Goal: Information Seeking & Learning: Learn about a topic

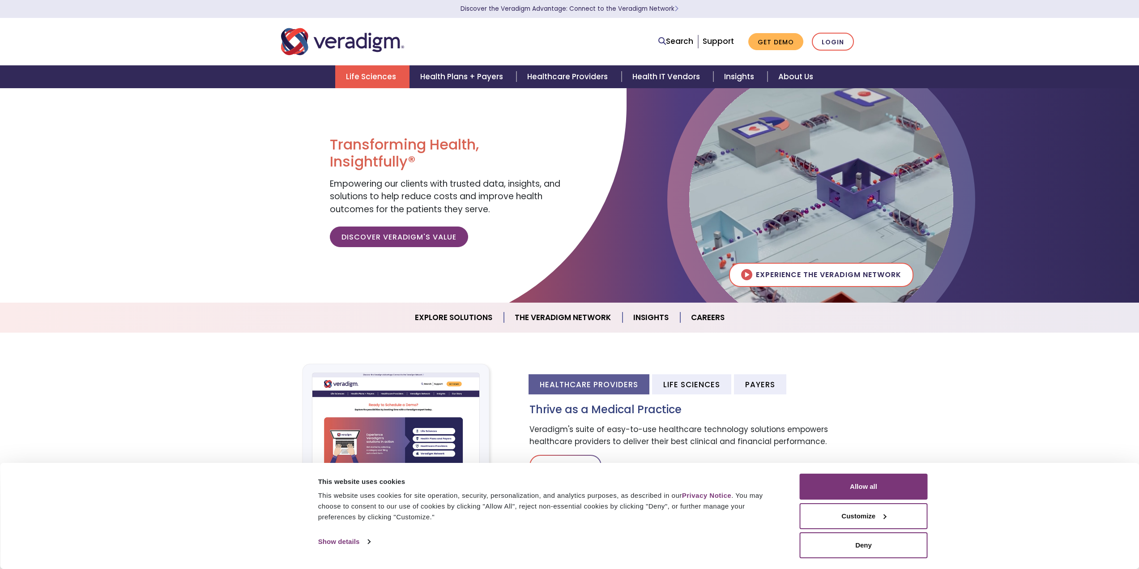
click at [387, 74] on link "Life Sciences" at bounding box center [372, 76] width 74 height 23
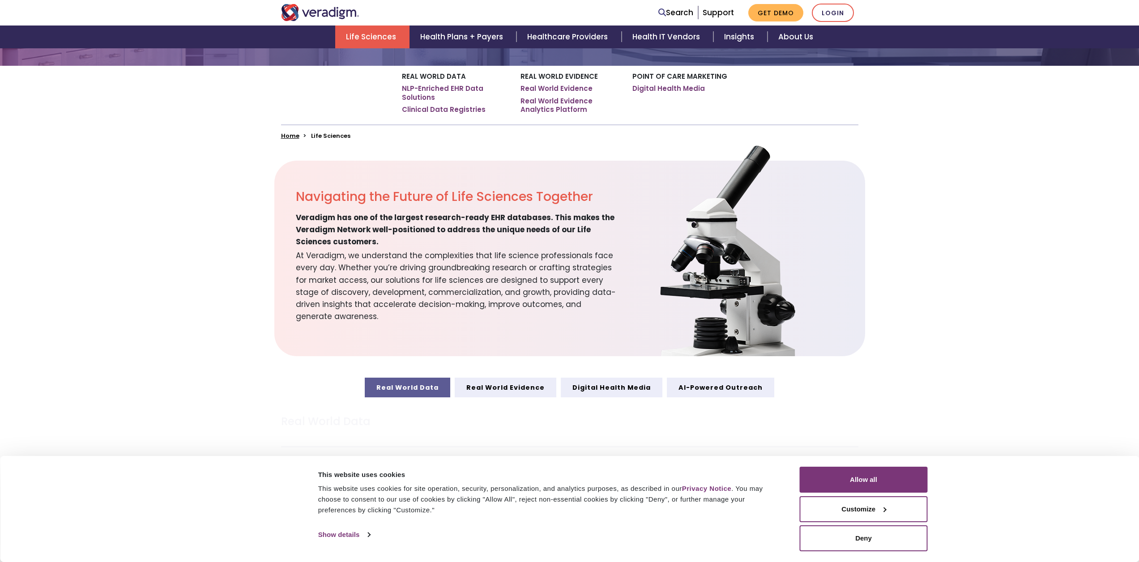
scroll to position [268, 0]
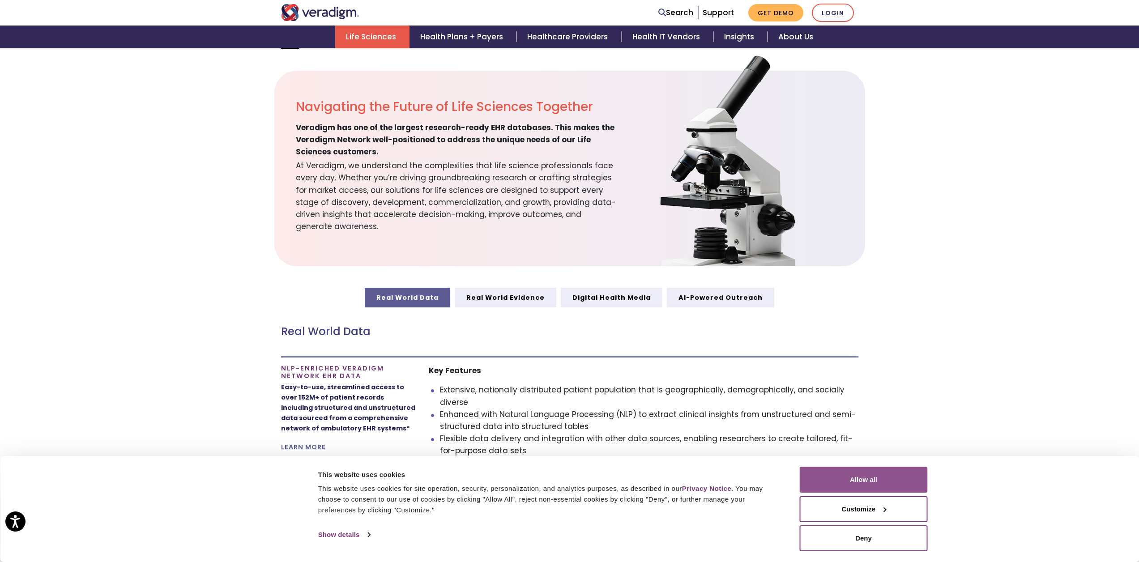
click at [851, 477] on button "Allow all" at bounding box center [864, 480] width 128 height 26
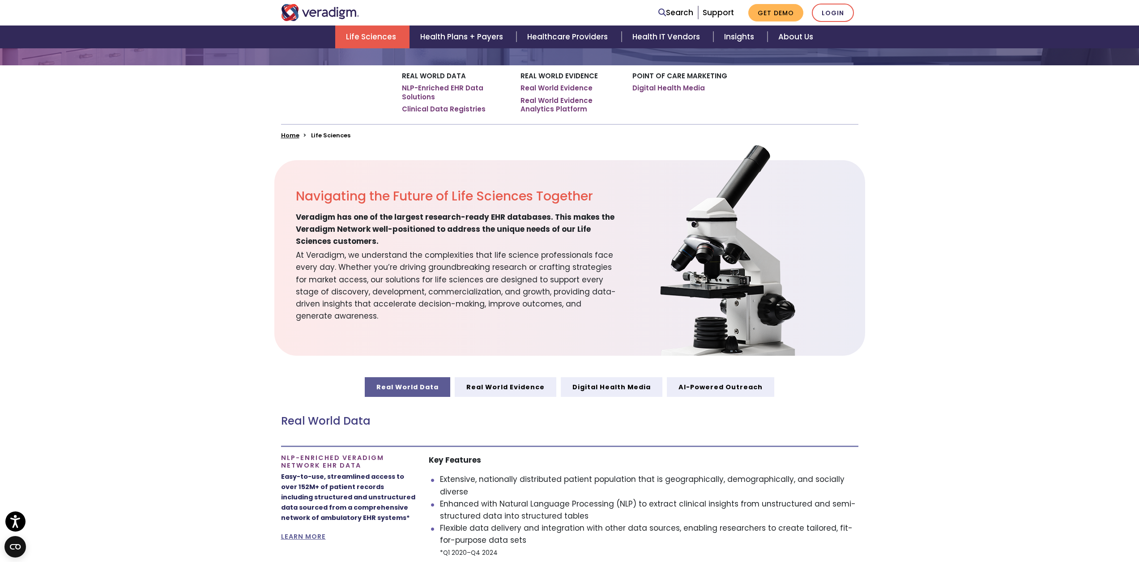
scroll to position [0, 0]
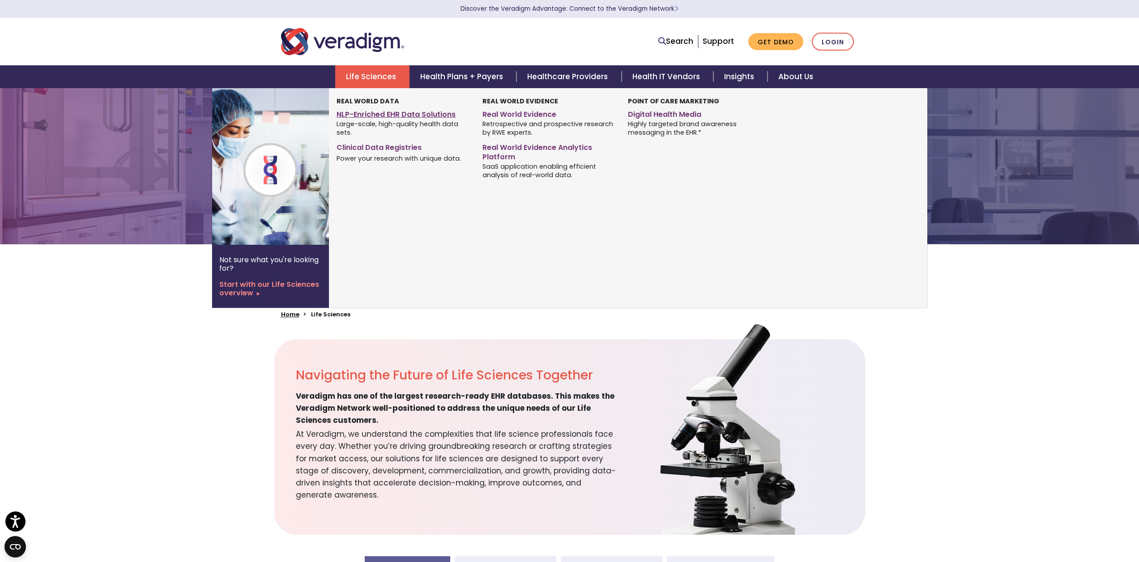
click at [385, 116] on link "NLP-Enriched EHR Data Solutions" at bounding box center [402, 112] width 132 height 13
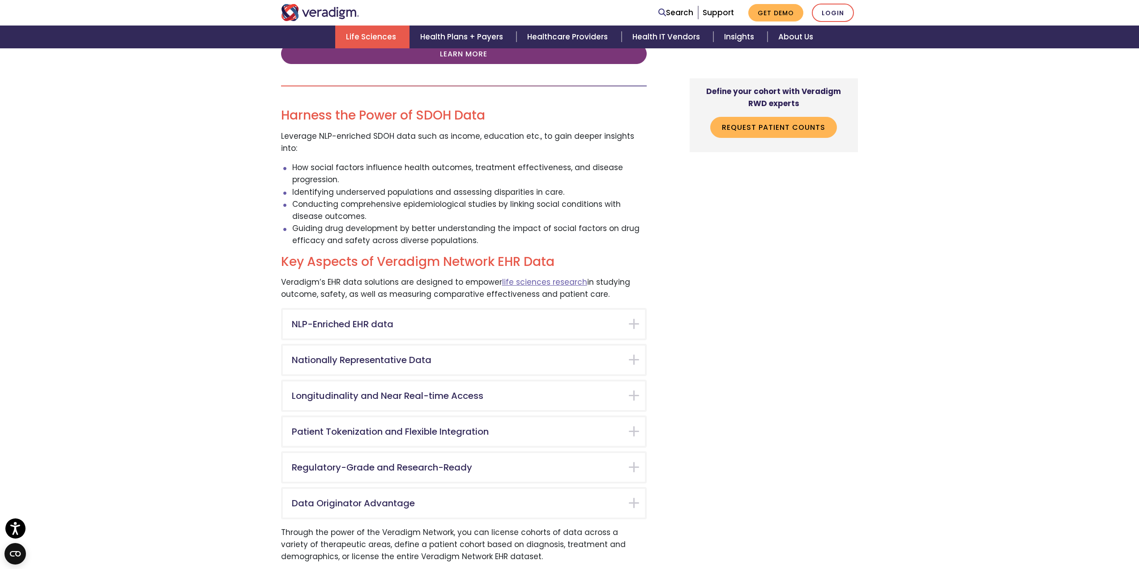
scroll to position [1924, 0]
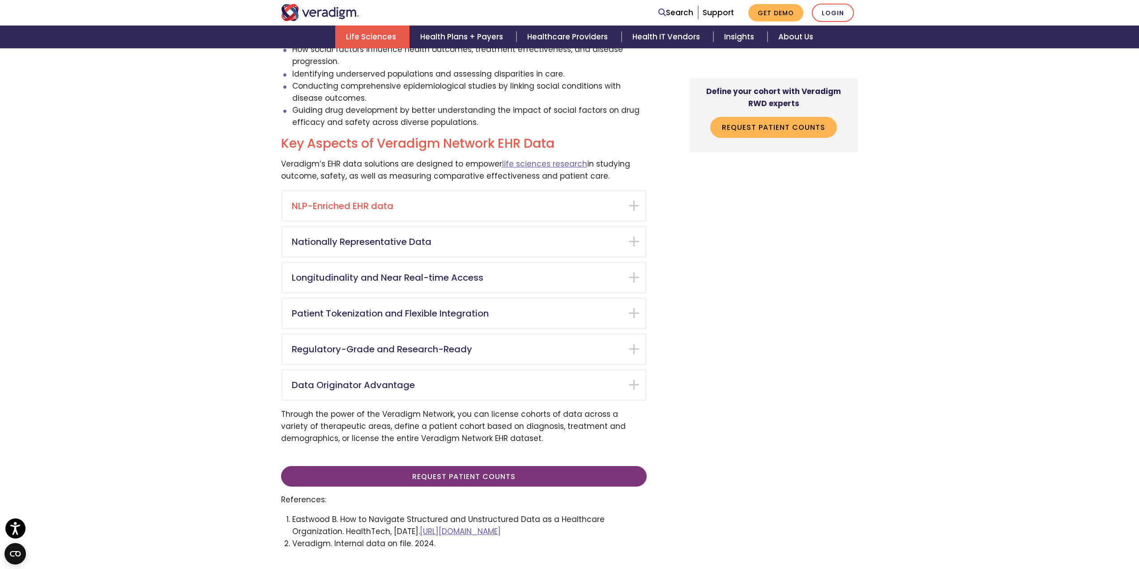
click at [477, 192] on div "NLP-Enriched EHR data" at bounding box center [464, 206] width 362 height 29
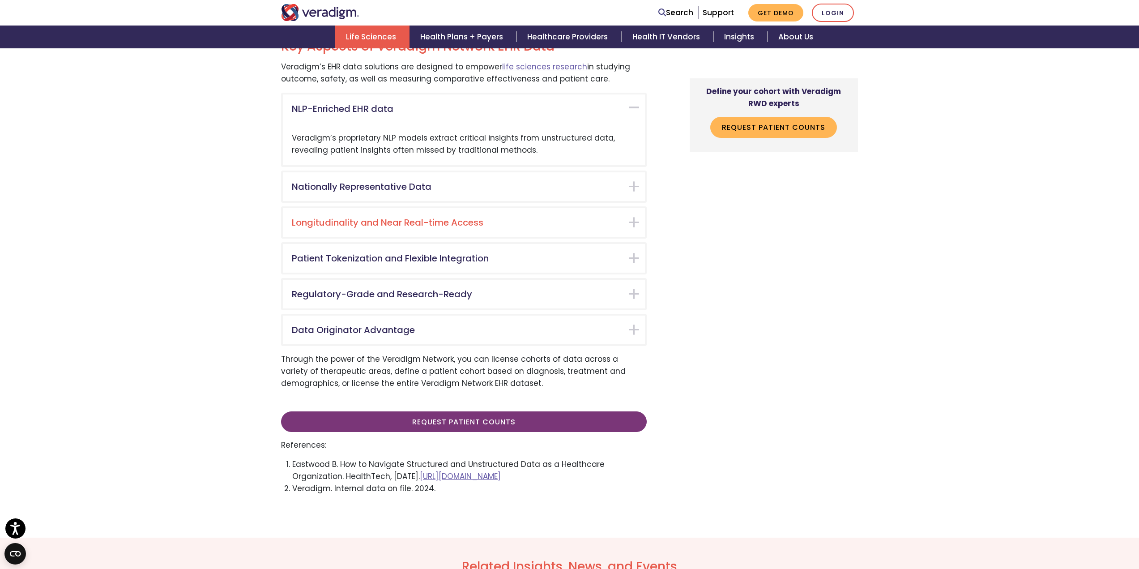
scroll to position [2026, 0]
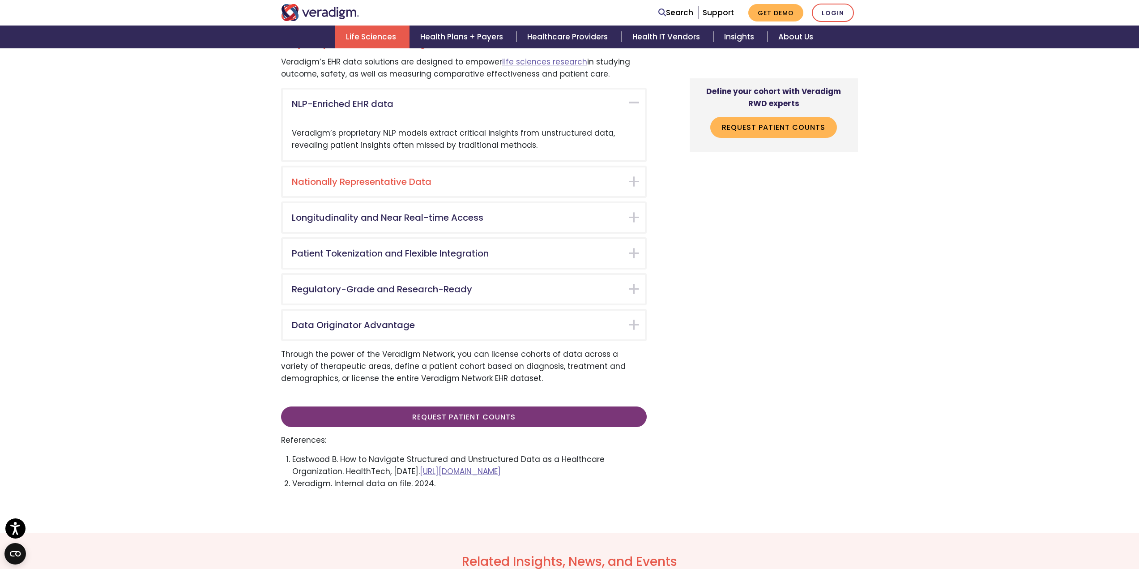
click at [489, 167] on div "Nationally Representative Data" at bounding box center [464, 181] width 362 height 29
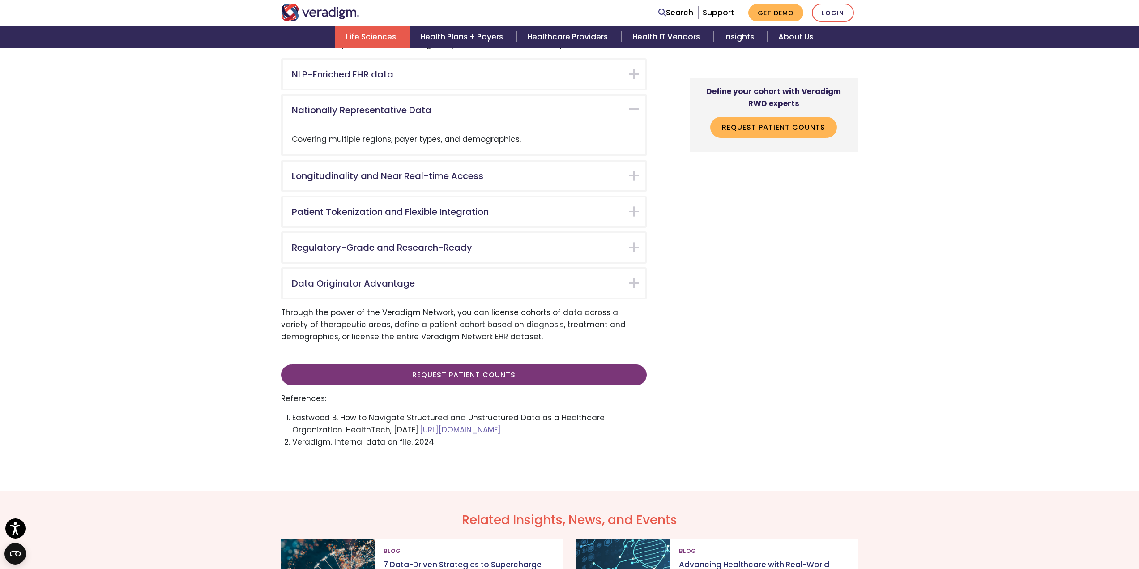
click at [489, 197] on div "Patient Tokenization and Flexible Integration" at bounding box center [464, 211] width 362 height 29
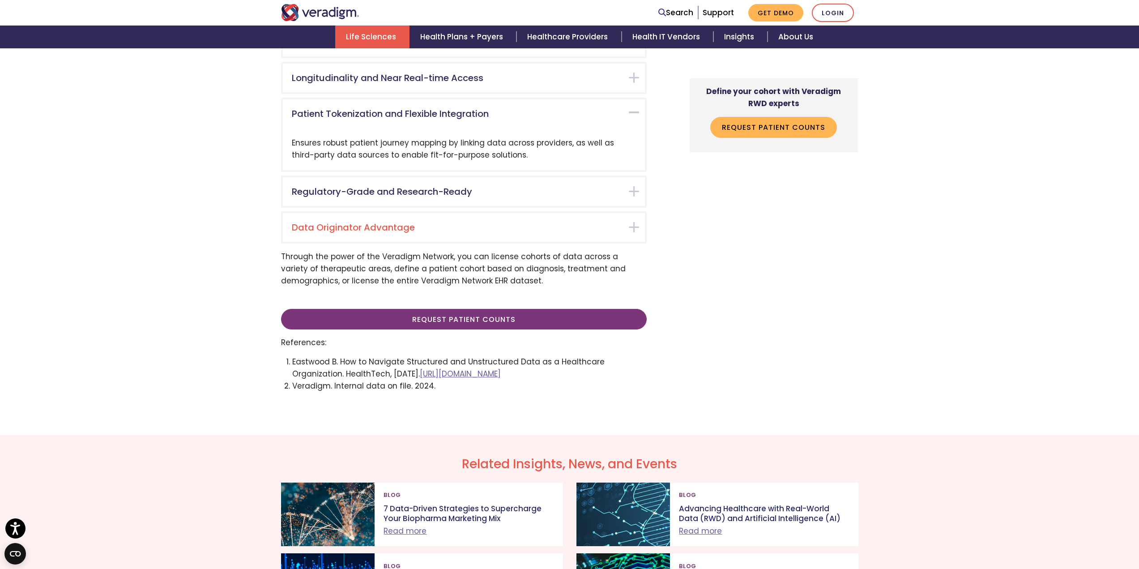
scroll to position [2133, 0]
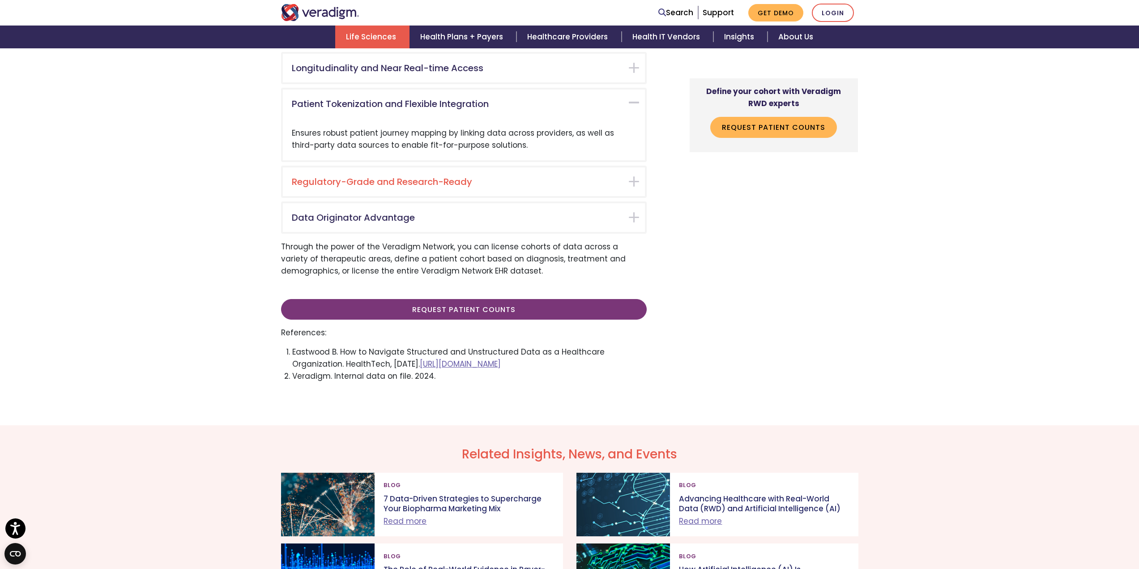
click at [494, 167] on div "Regulatory-Grade and Research-Ready" at bounding box center [464, 181] width 362 height 29
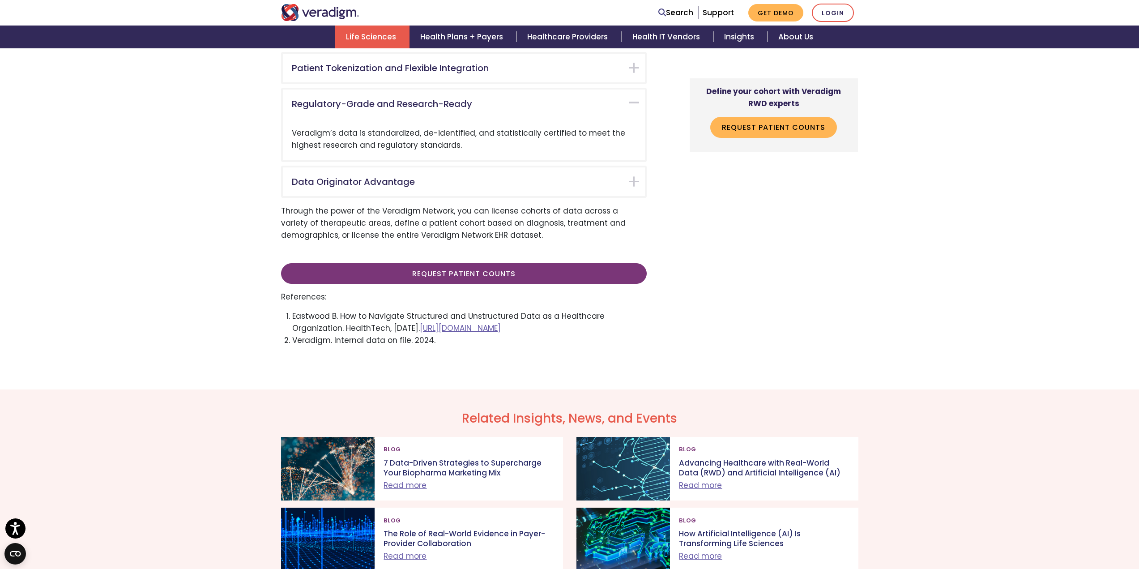
click at [495, 167] on div "Data Originator Advantage" at bounding box center [464, 181] width 362 height 29
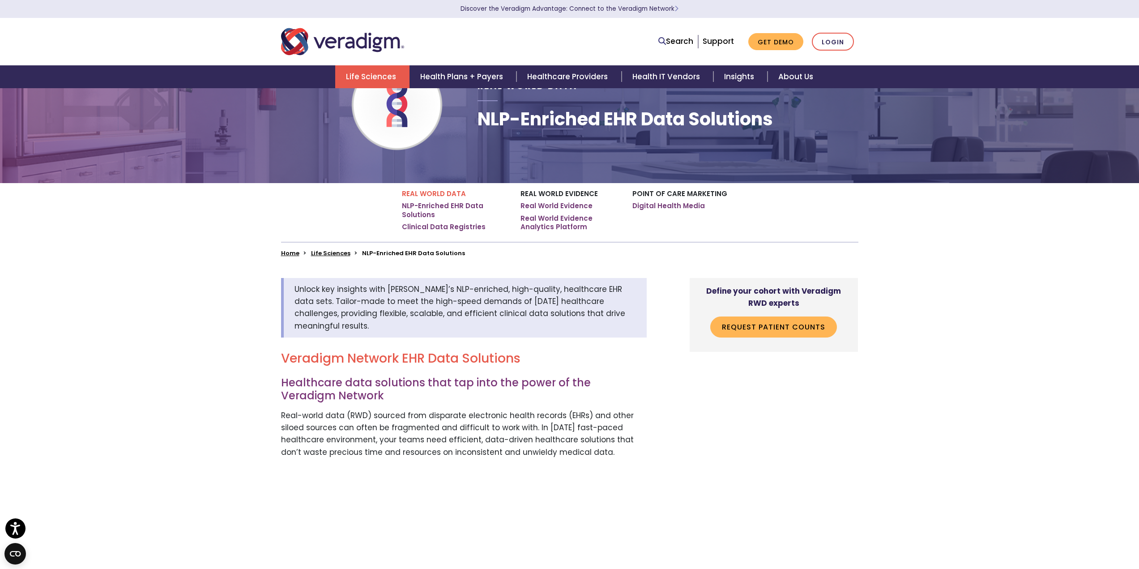
scroll to position [0, 0]
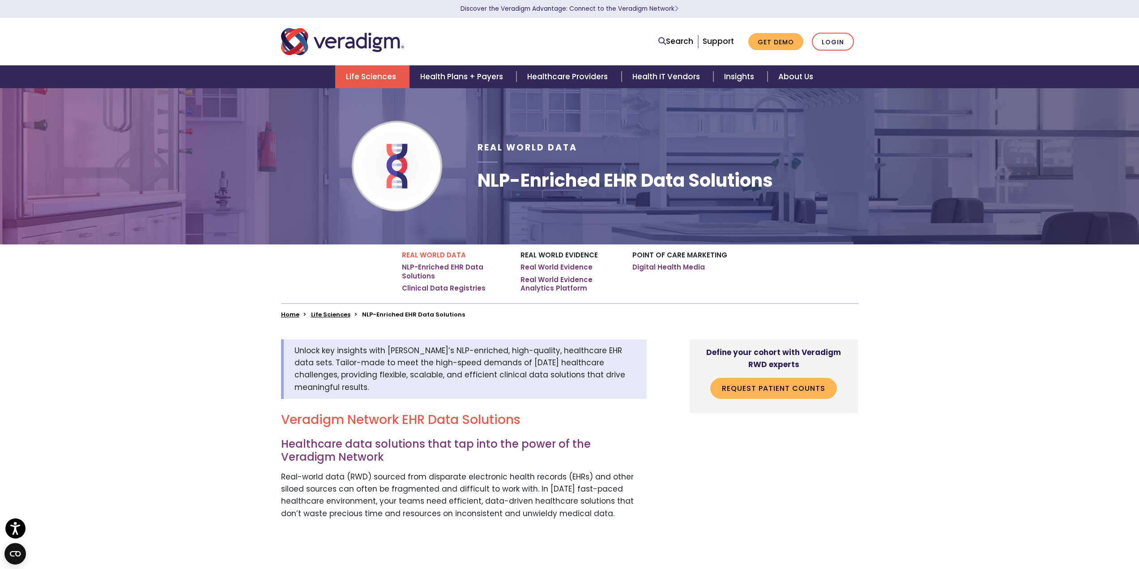
click at [395, 80] on link "Life Sciences" at bounding box center [372, 76] width 74 height 23
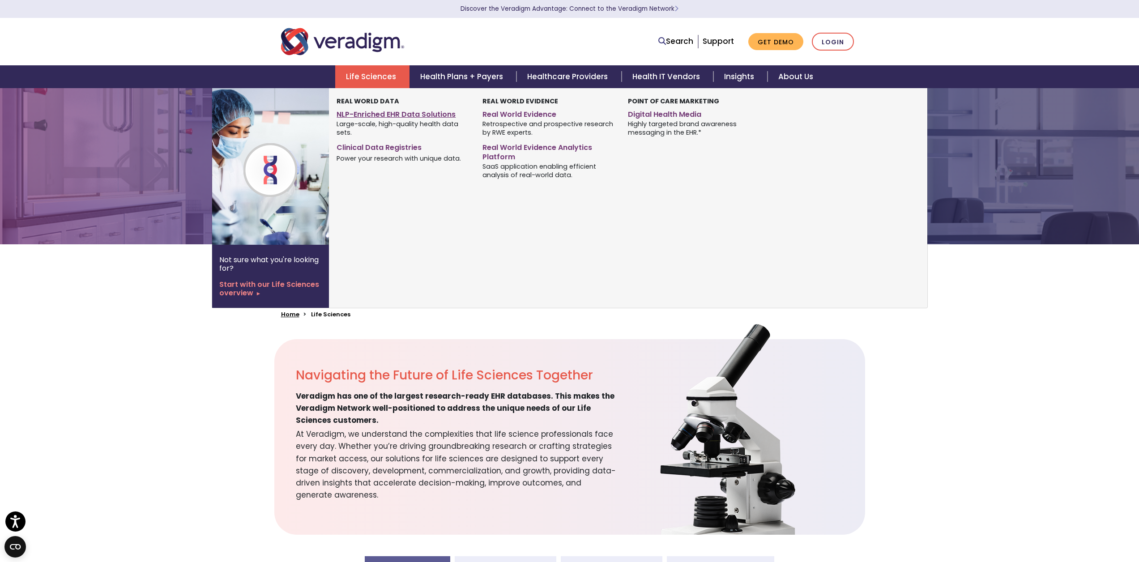
click at [391, 110] on link "NLP-Enriched EHR Data Solutions" at bounding box center [402, 112] width 132 height 13
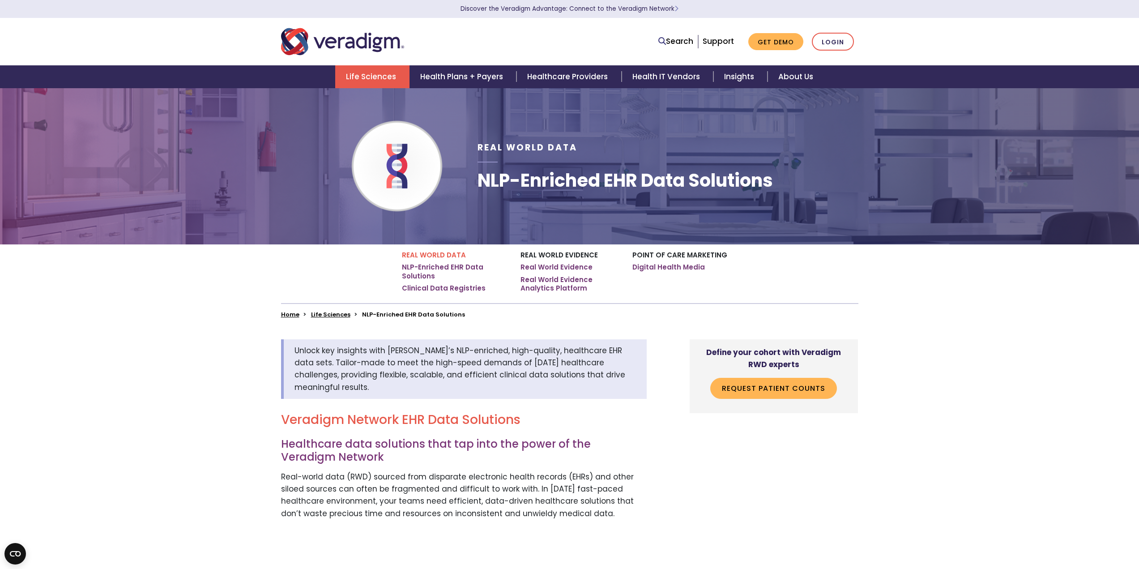
click at [390, 80] on link "Life Sciences" at bounding box center [372, 76] width 74 height 23
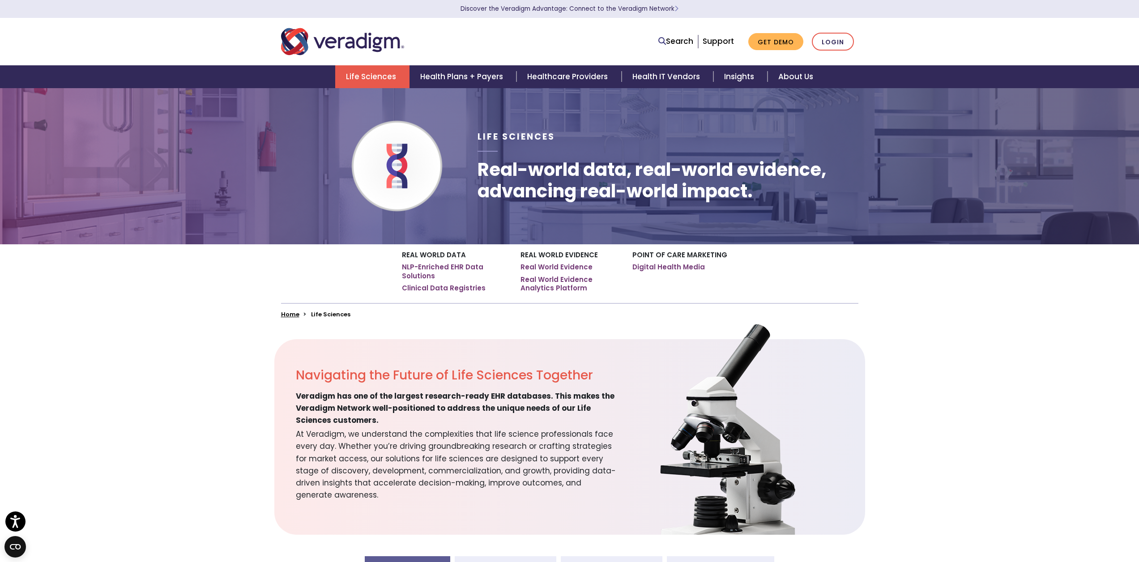
click at [970, 439] on section "Navigating the Future of Life Sciences Together Veradigm has one of the largest…" at bounding box center [569, 437] width 1139 height 196
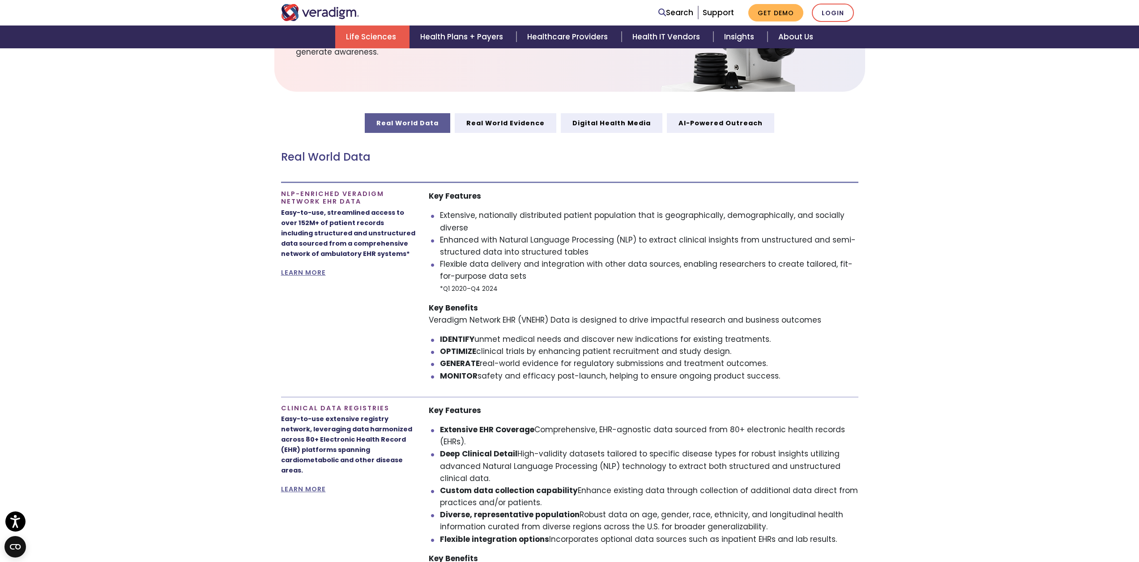
scroll to position [358, 0]
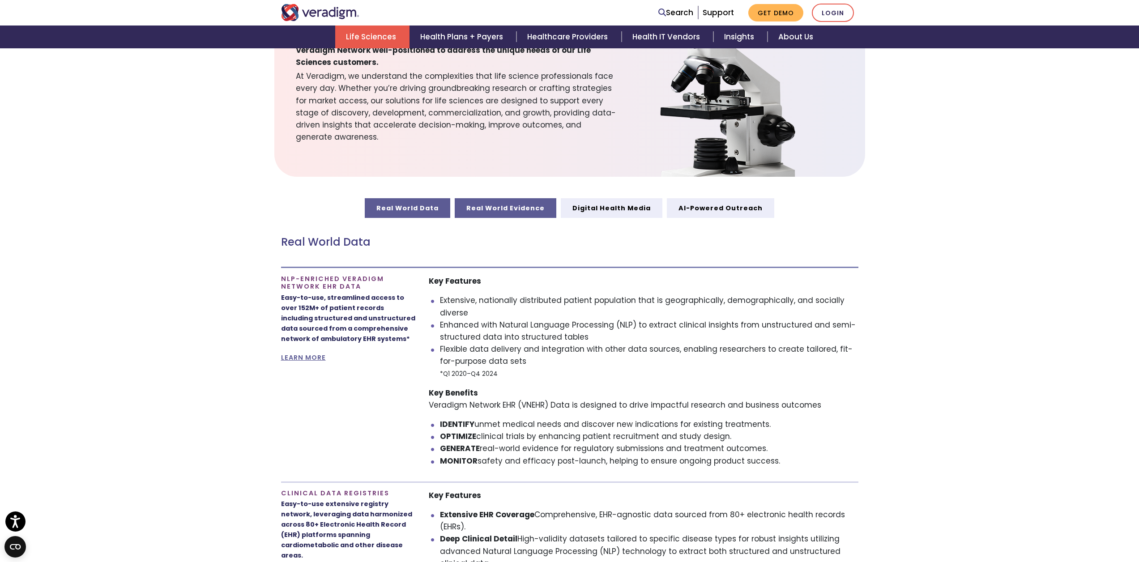
click at [519, 212] on link "Real World Evidence" at bounding box center [506, 208] width 102 height 20
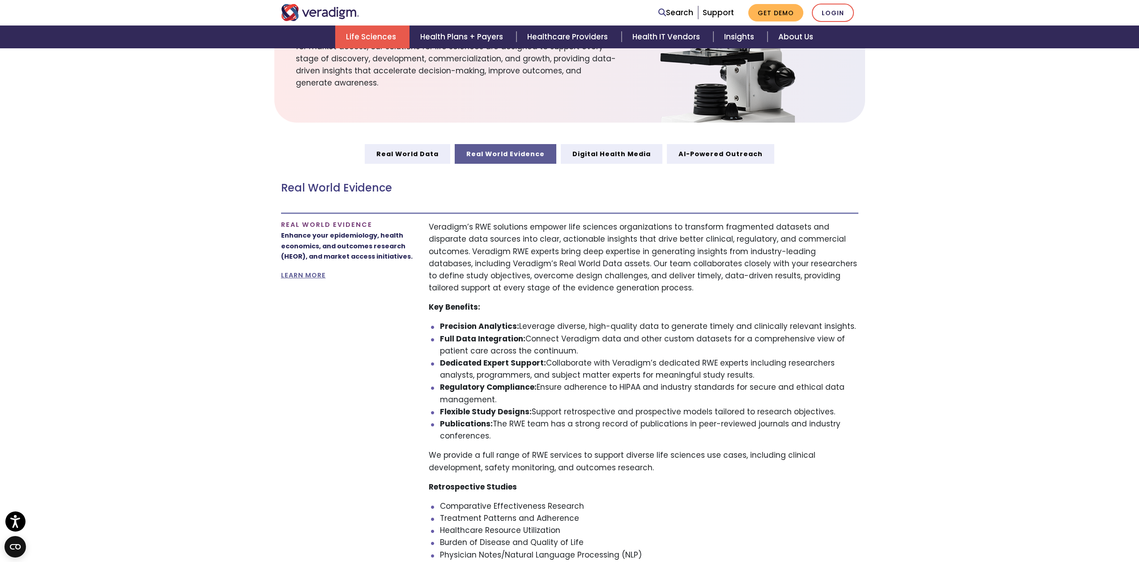
scroll to position [447, 0]
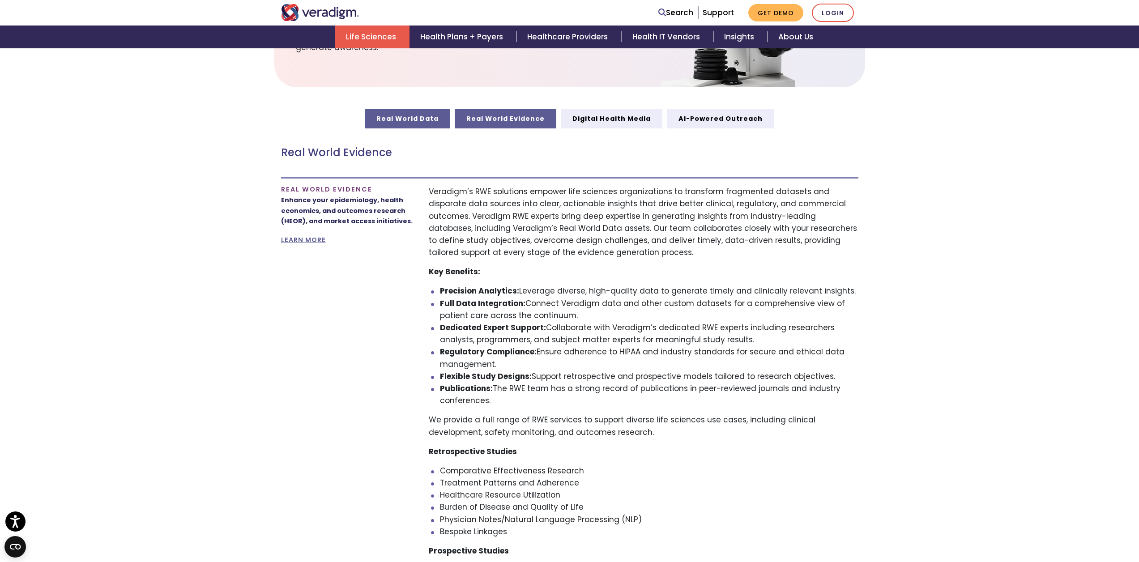
click at [446, 122] on link "Real World Data" at bounding box center [407, 119] width 85 height 20
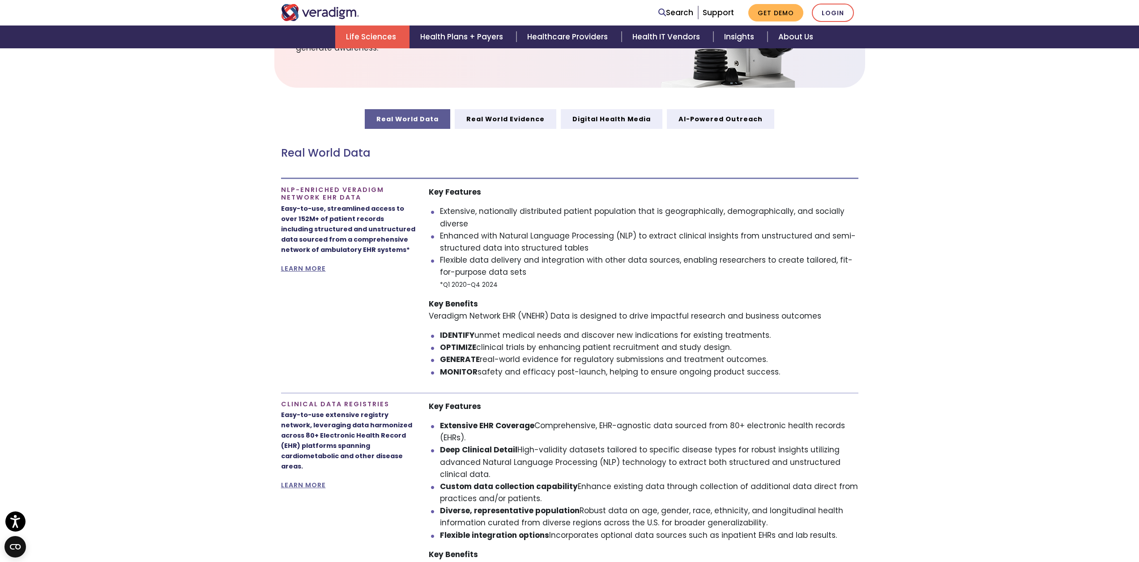
scroll to position [403, 0]
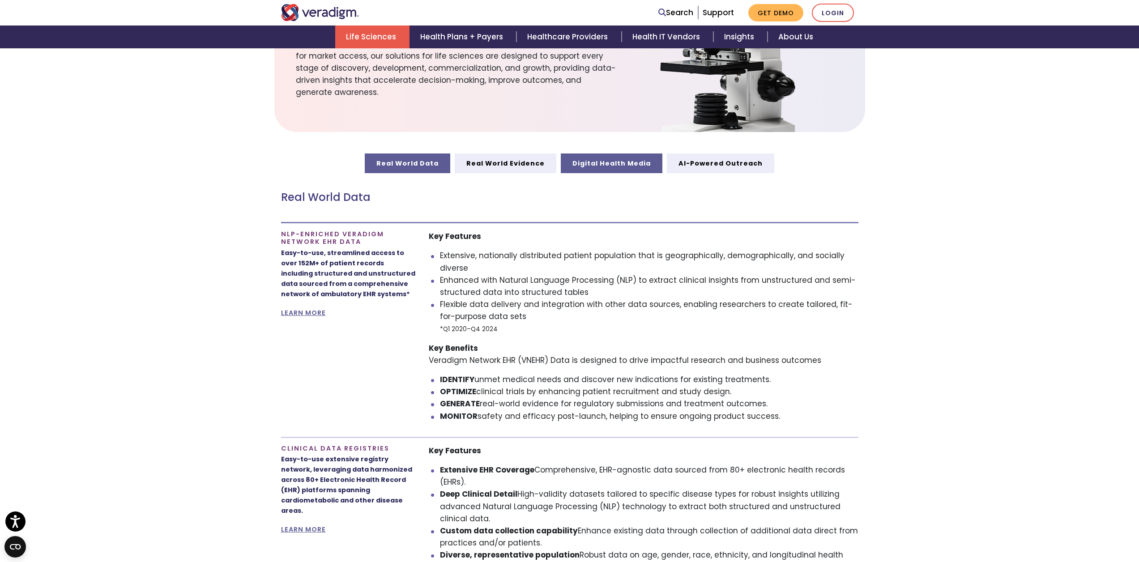
click at [586, 159] on link "Digital Health Media" at bounding box center [612, 163] width 102 height 20
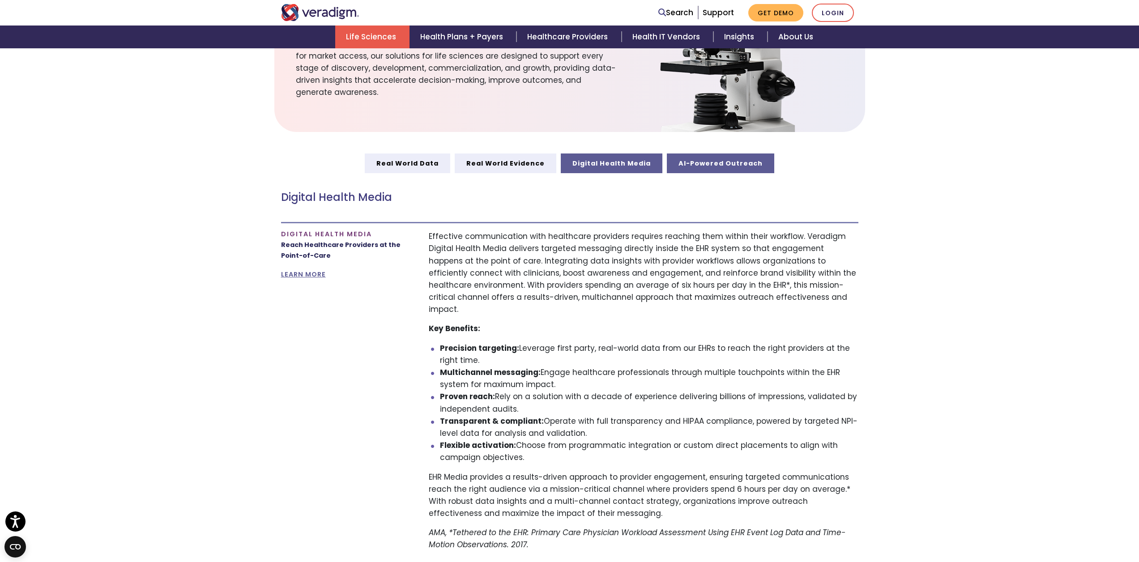
click at [687, 156] on link "AI-Powered Outreach" at bounding box center [720, 163] width 107 height 20
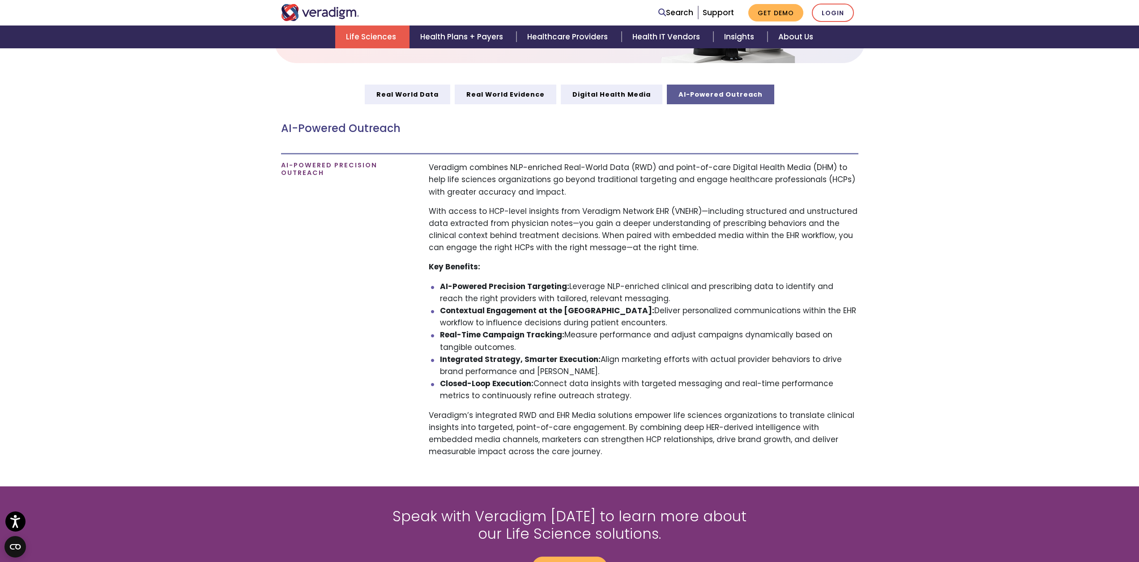
scroll to position [582, 0]
